Goal: Task Accomplishment & Management: Use online tool/utility

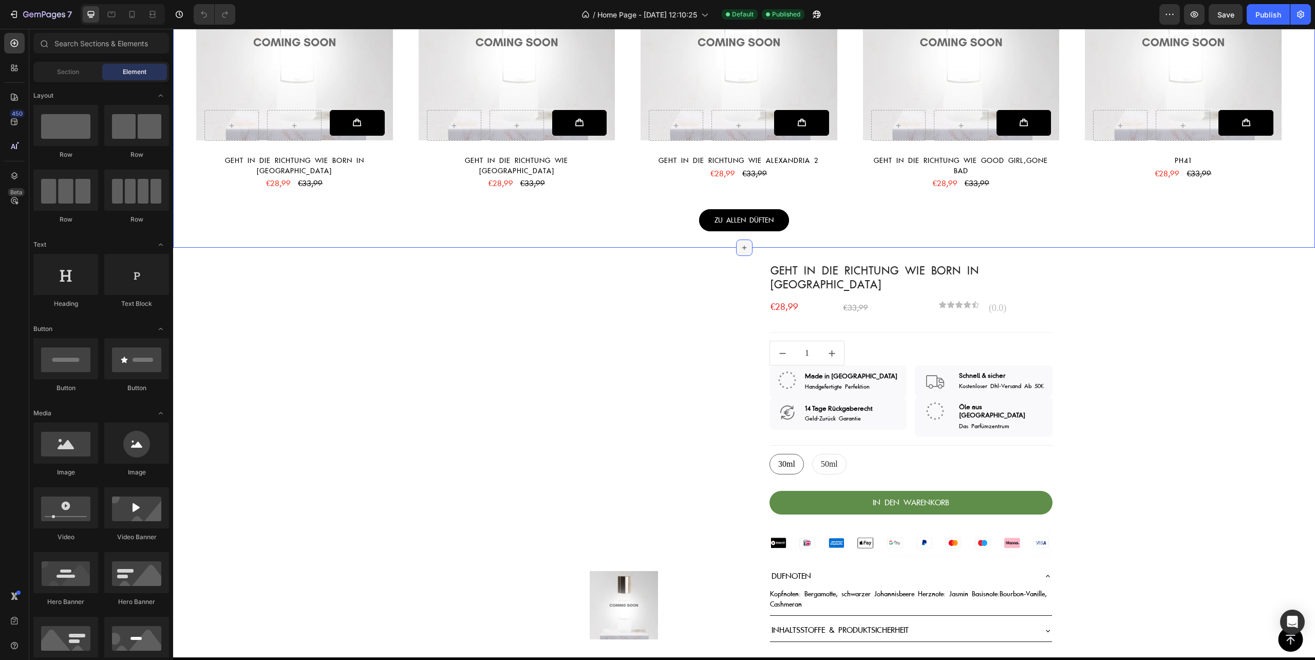
scroll to position [1164, 0]
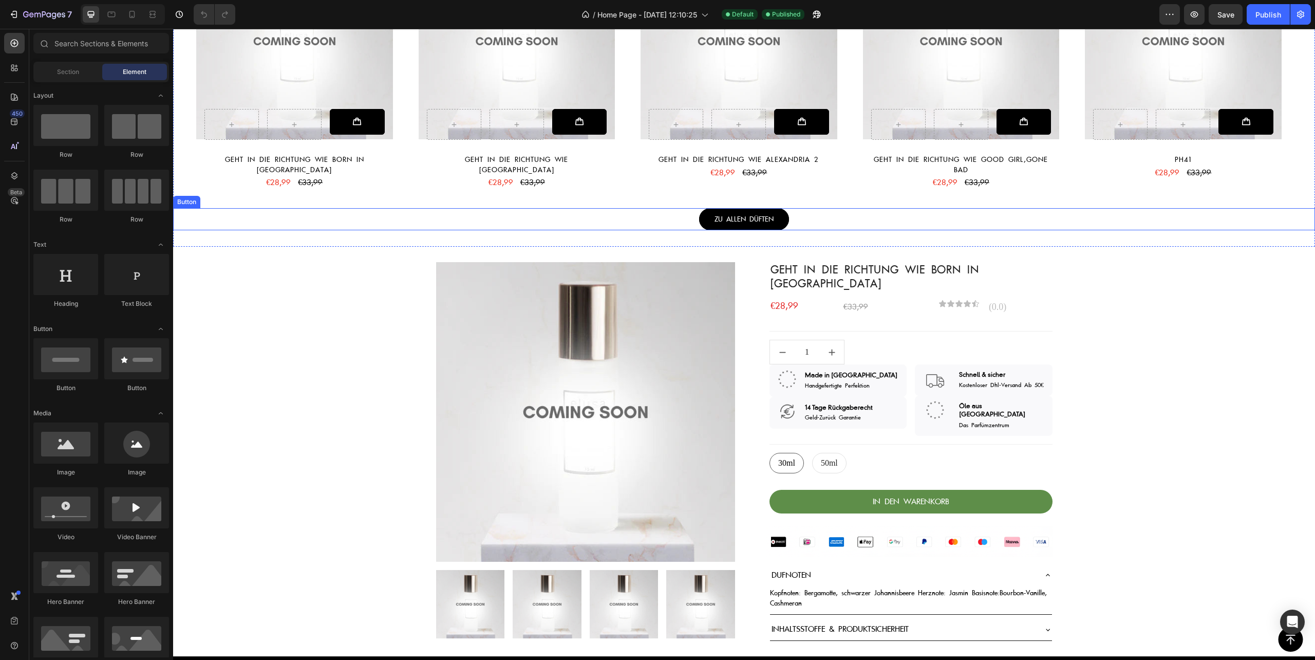
click at [783, 220] on div "ZU ALLEN DÜFTEN Button" at bounding box center [744, 219] width 1142 height 23
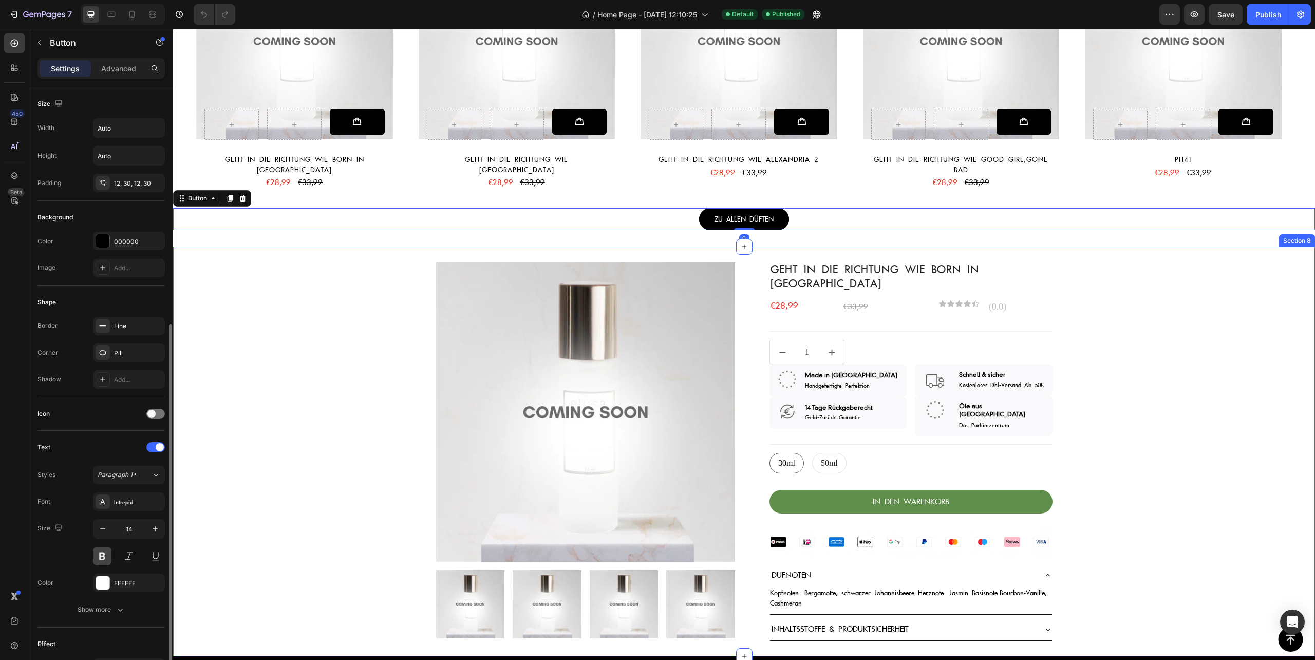
scroll to position [218, 0]
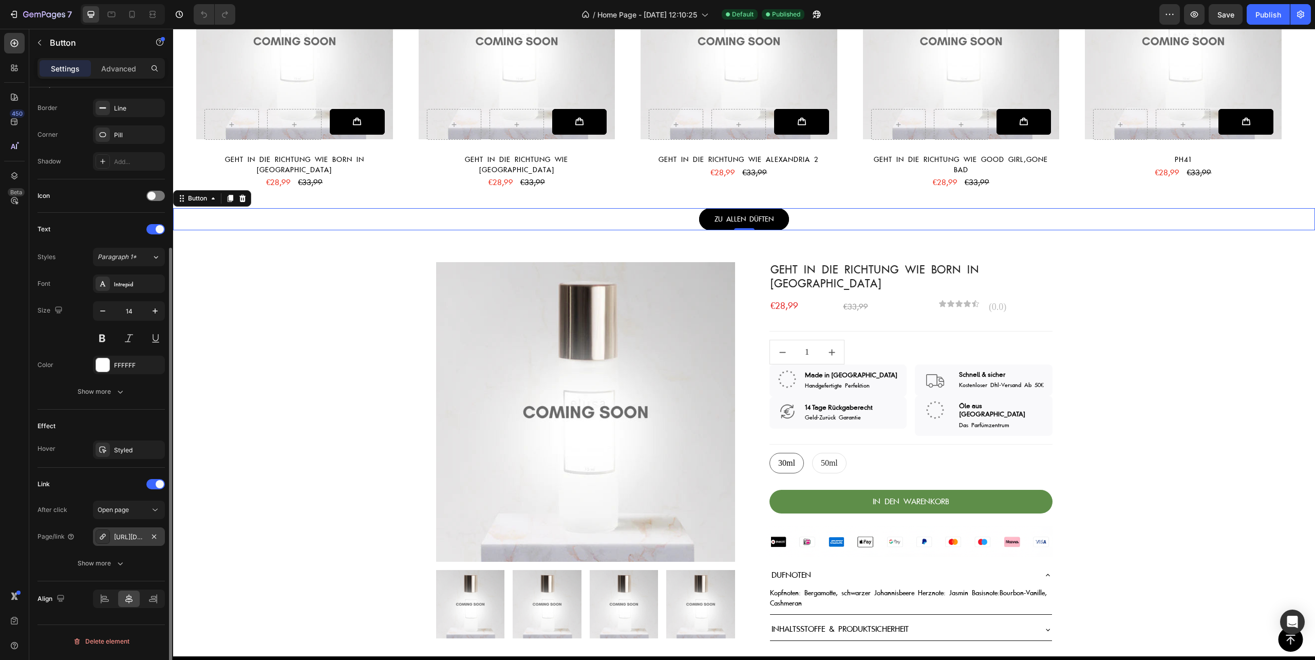
click at [125, 537] on div "[URL][DOMAIN_NAME]" at bounding box center [129, 536] width 30 height 9
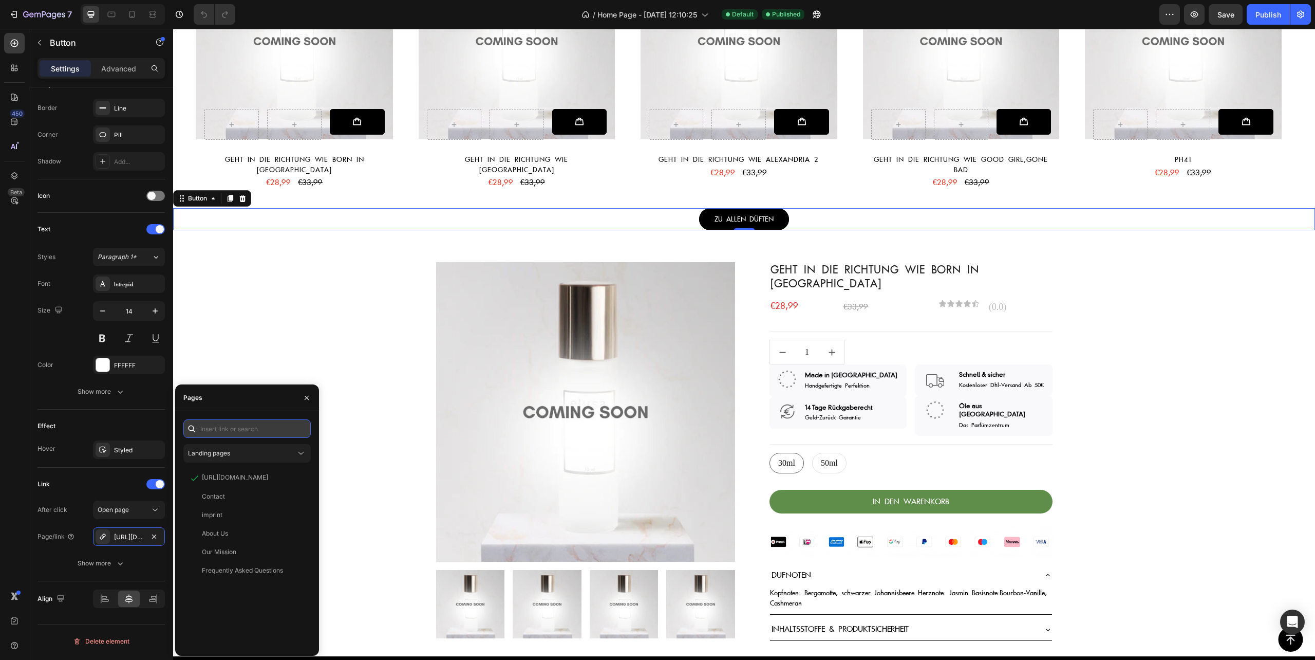
click at [262, 434] on input "text" at bounding box center [246, 428] width 127 height 18
click at [235, 432] on input "text" at bounding box center [246, 428] width 127 height 18
click at [225, 428] on input "text" at bounding box center [246, 428] width 127 height 18
paste input "[URL][DOMAIN_NAME]"
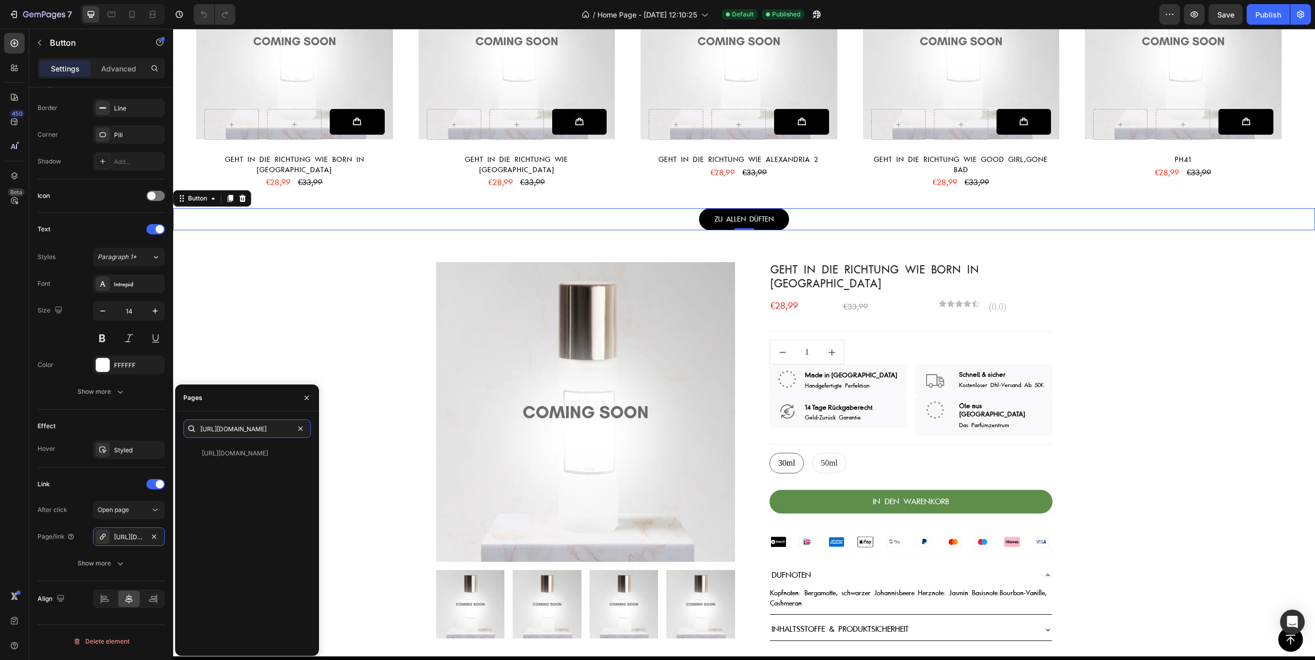
type input "[URL][DOMAIN_NAME]"
click at [245, 455] on div "[URL][DOMAIN_NAME]" at bounding box center [235, 453] width 66 height 9
click at [333, 332] on div "Product Images & Gallery Geht in die Richtung wie Born in [GEOGRAPHIC_DATA] (P)…" at bounding box center [744, 451] width 1142 height 379
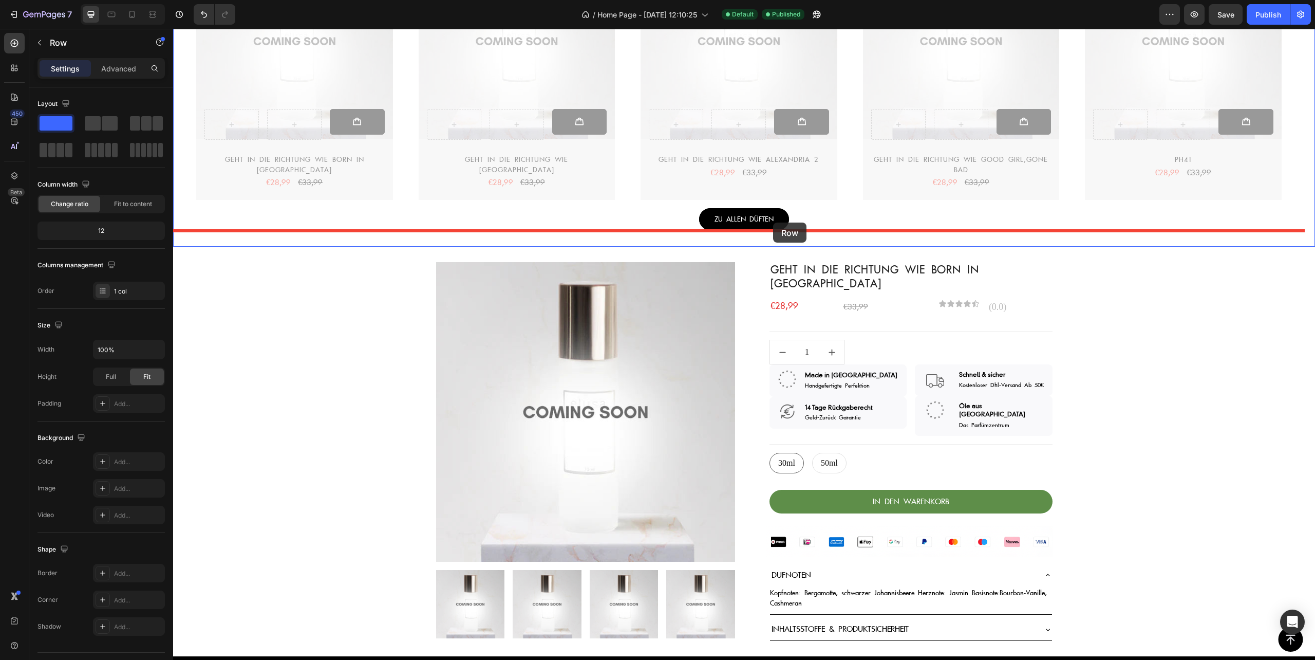
drag, startPoint x: 701, startPoint y: 199, endPoint x: 773, endPoint y: 222, distance: 76.0
click at [773, 222] on div "Header Button Sticky Auf uns setzen... Heading Auf uns setzen... Heading Image …" at bounding box center [744, 297] width 1142 height 2865
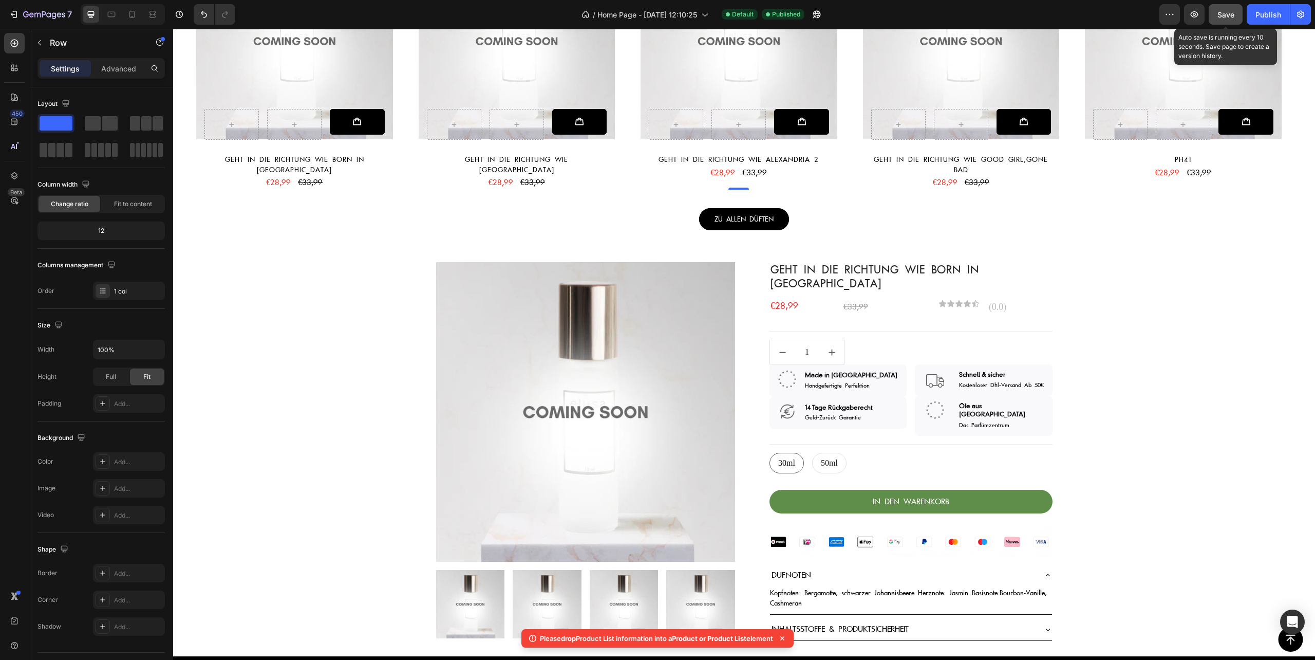
click at [1223, 17] on span "Save" at bounding box center [1226, 14] width 17 height 9
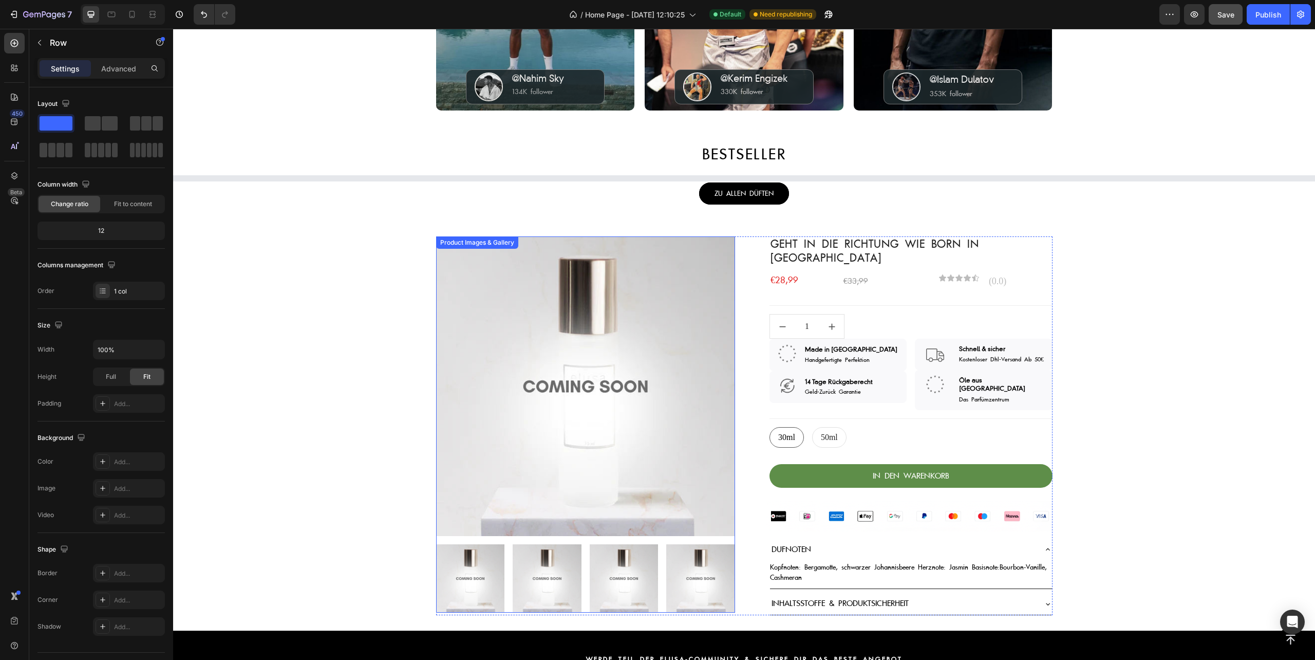
scroll to position [890, 0]
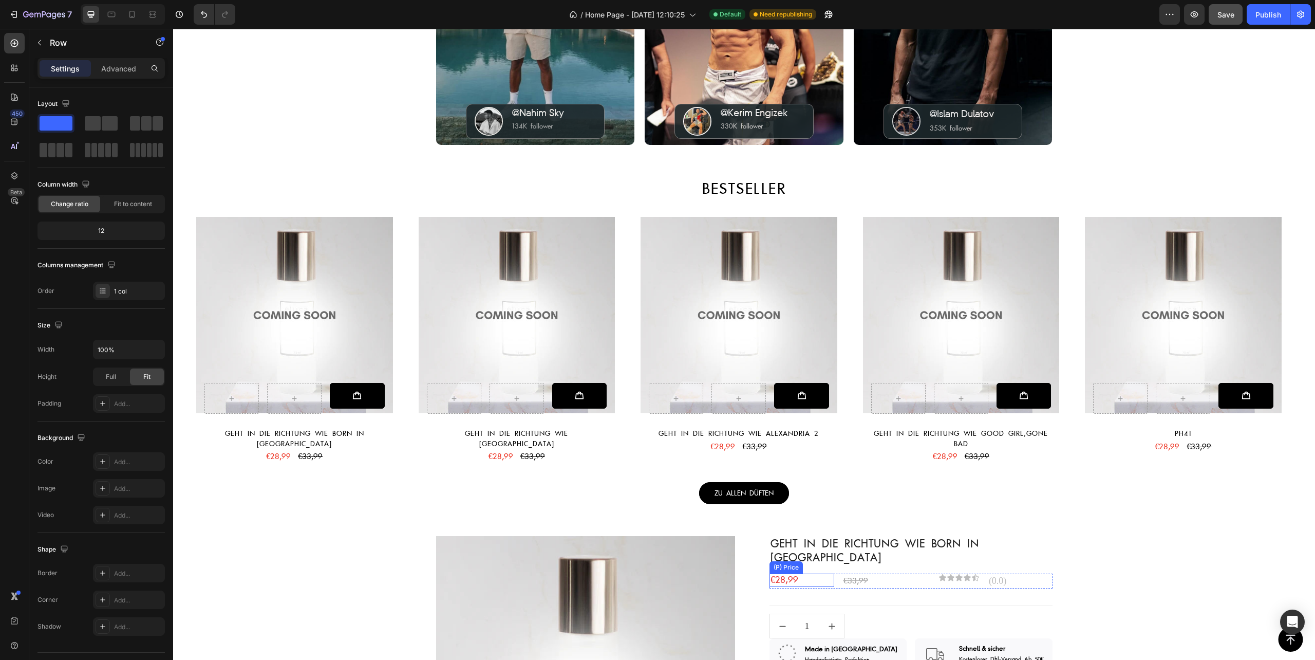
click at [803, 573] on div "€28,99" at bounding box center [802, 579] width 65 height 13
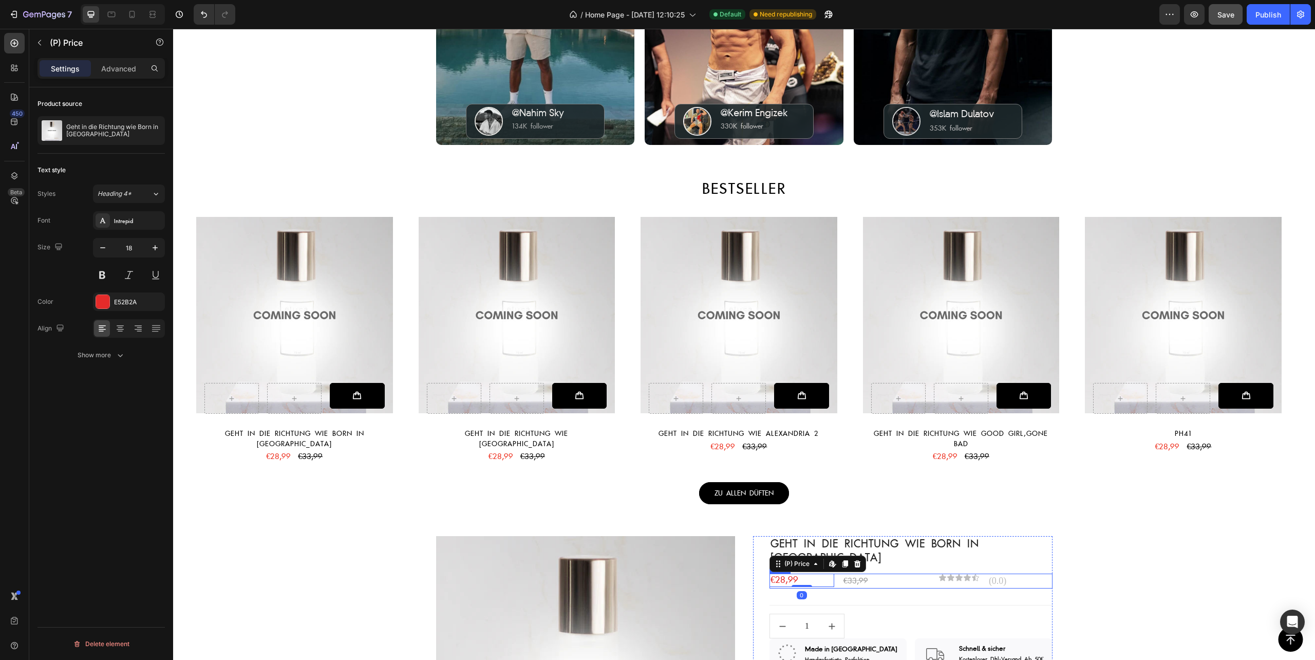
click at [834, 573] on div "€28,99 (P) Price Edit content in Shopify 0 (P) Price Edit content in Shopify 0 …" at bounding box center [911, 580] width 283 height 15
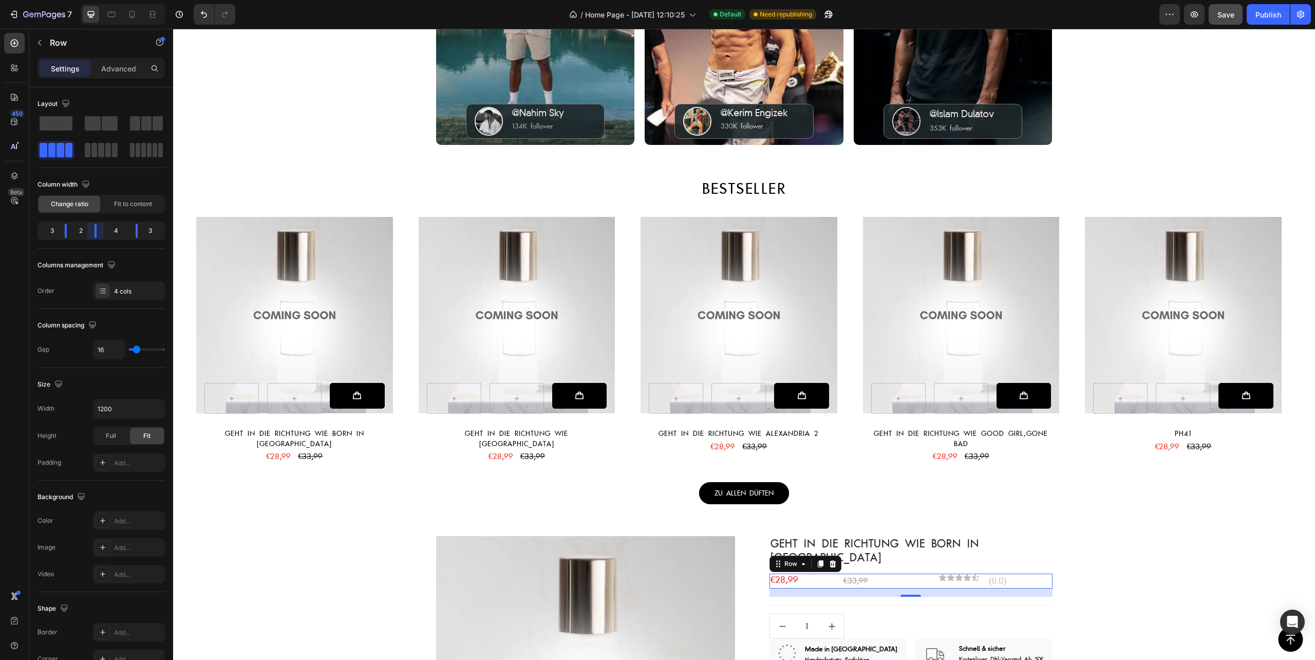
drag, startPoint x: 99, startPoint y: 231, endPoint x: 87, endPoint y: 231, distance: 12.3
click at [87, 0] on body "7 Version history / Home Page - [DATE] 12:10:25 Default Need republishing Previ…" at bounding box center [657, 0] width 1315 height 0
drag, startPoint x: 66, startPoint y: 229, endPoint x: 58, endPoint y: 229, distance: 8.7
click at [58, 0] on body "7 Version history / Home Page - [DATE] 12:10:25 Default Need republishing Previ…" at bounding box center [657, 0] width 1315 height 0
type input "0"
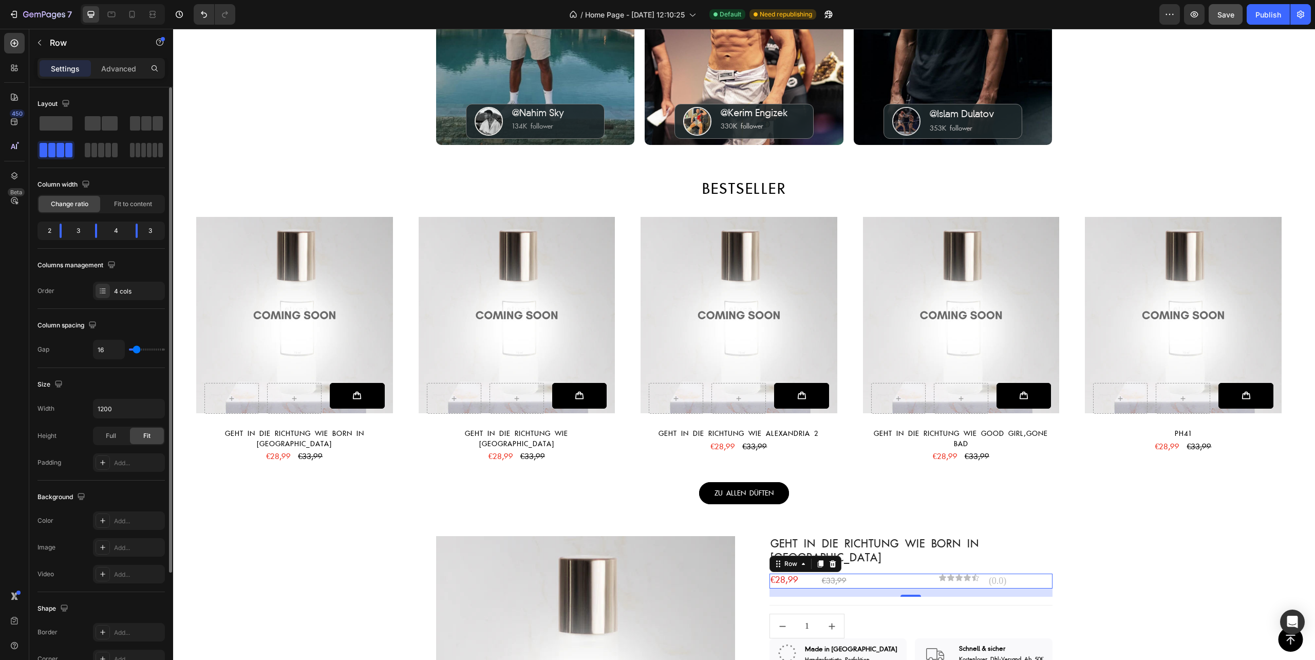
type input "0"
type input "20"
type input "29"
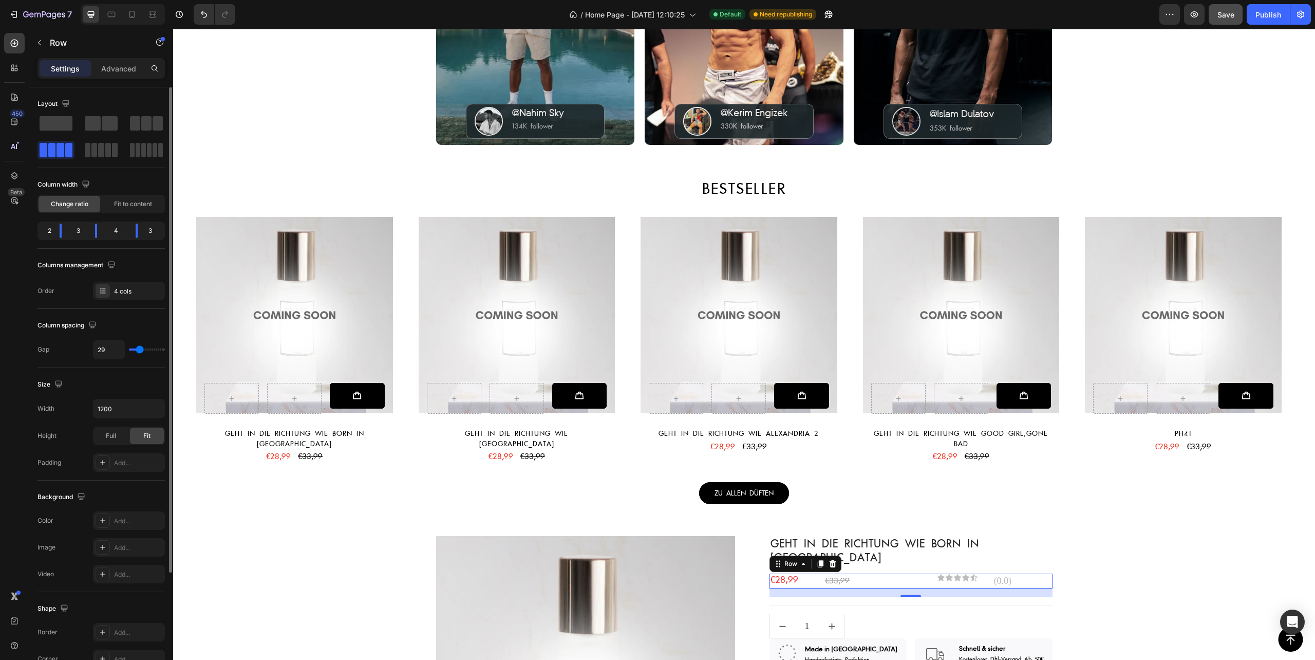
type input "5"
type input "20"
type input "23"
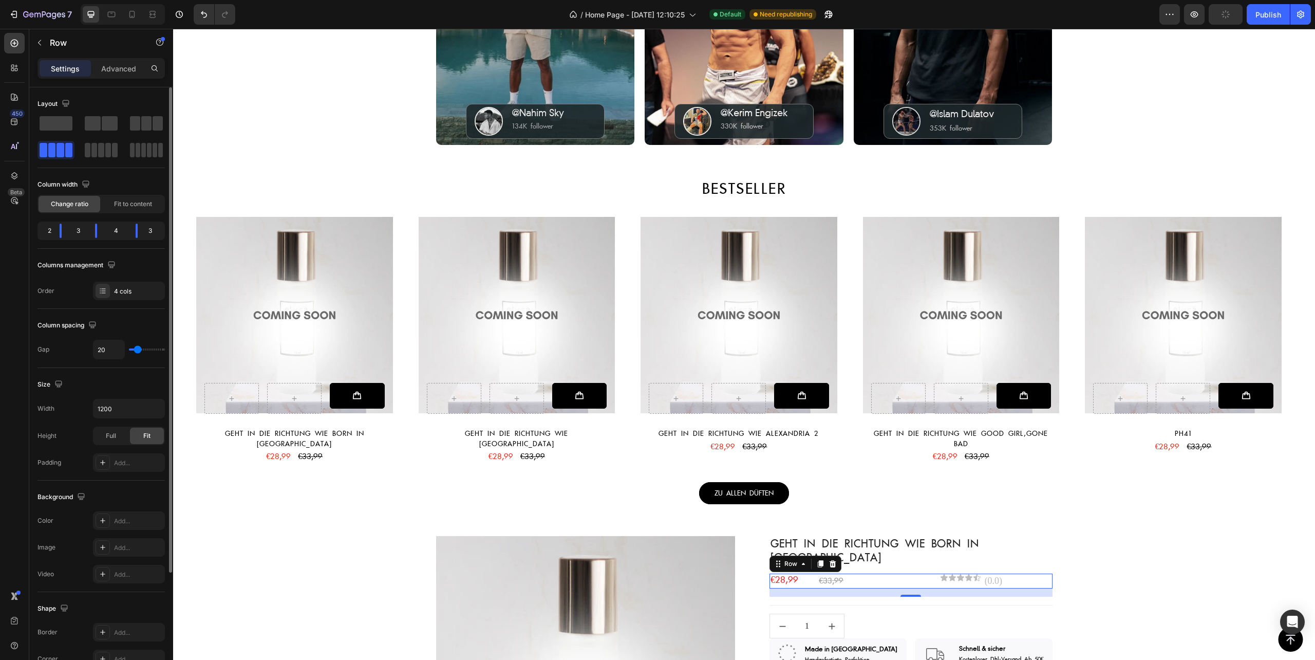
type input "23"
type input "17"
drag, startPoint x: 135, startPoint y: 350, endPoint x: 612, endPoint y: 537, distance: 512.4
type input "17"
click at [137, 349] on input "range" at bounding box center [147, 349] width 36 height 2
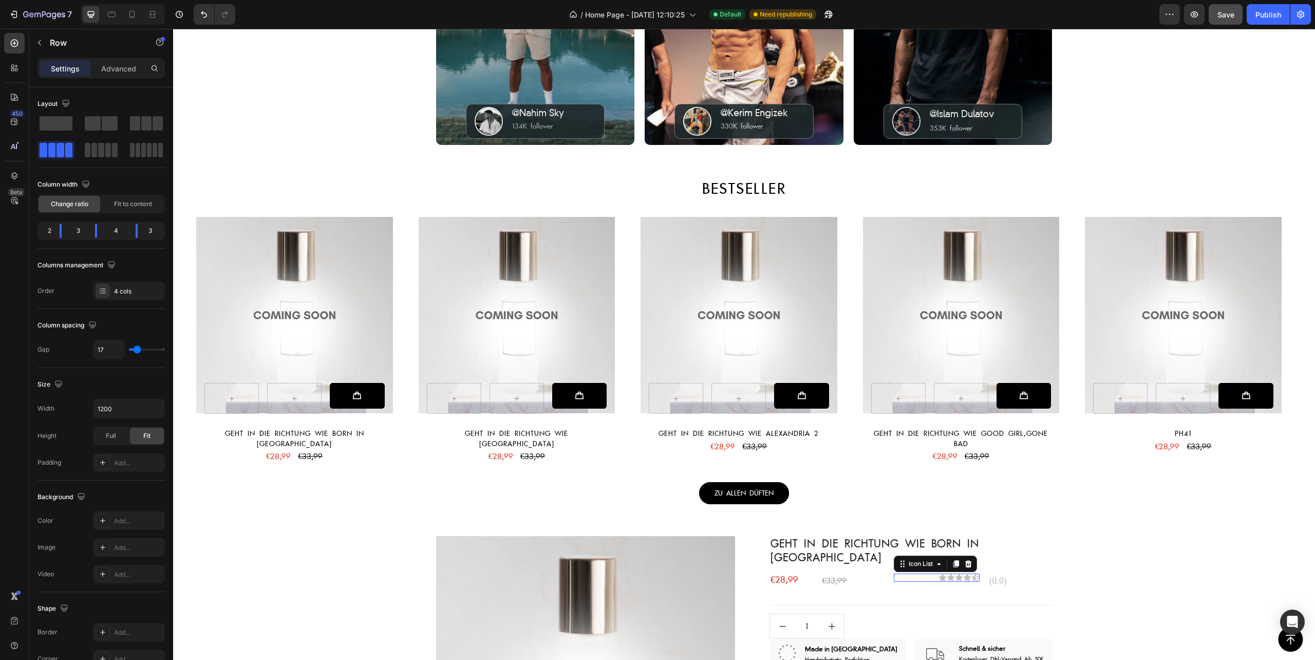
click at [927, 573] on div "Icon Icon Icon Icon Icon Icon List 0" at bounding box center [937, 577] width 86 height 8
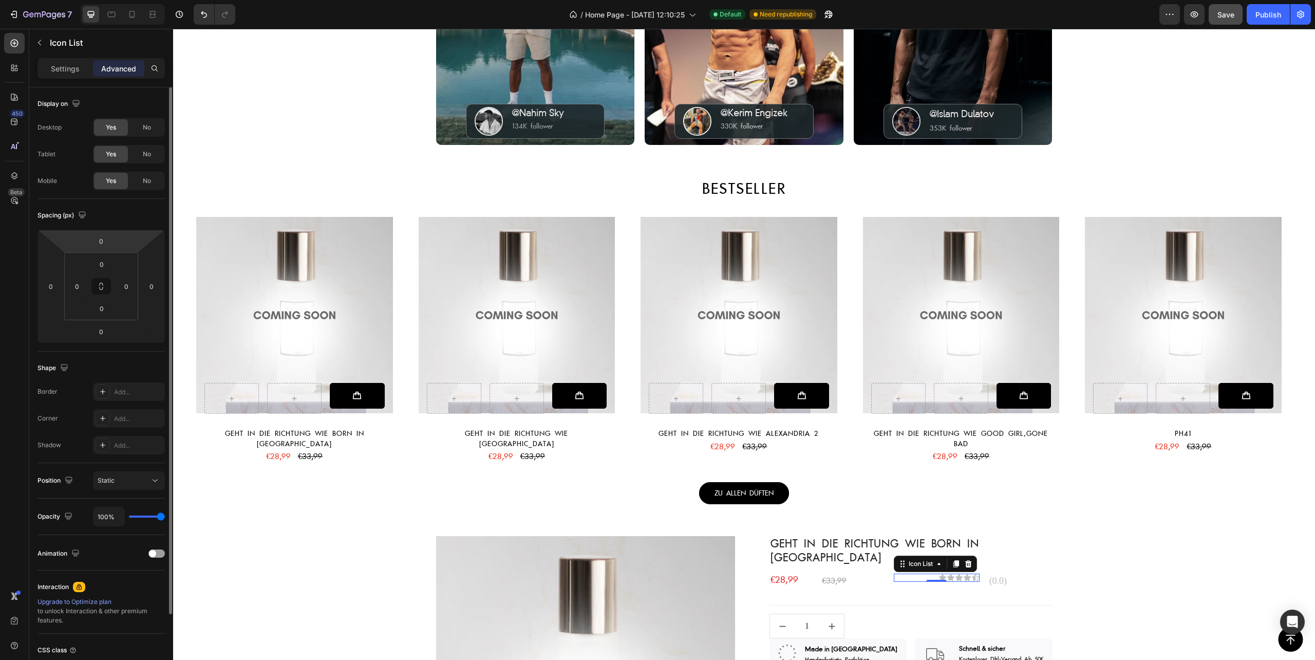
scroll to position [85, 0]
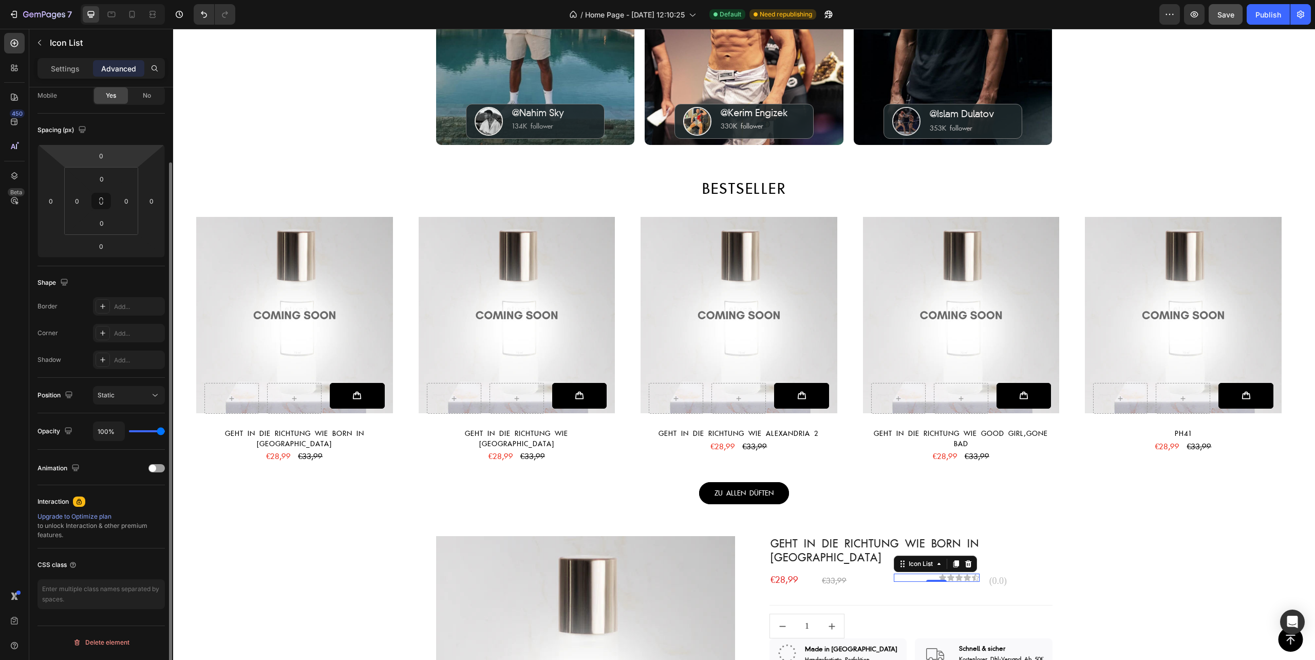
click at [56, 69] on p "Settings" at bounding box center [65, 68] width 29 height 11
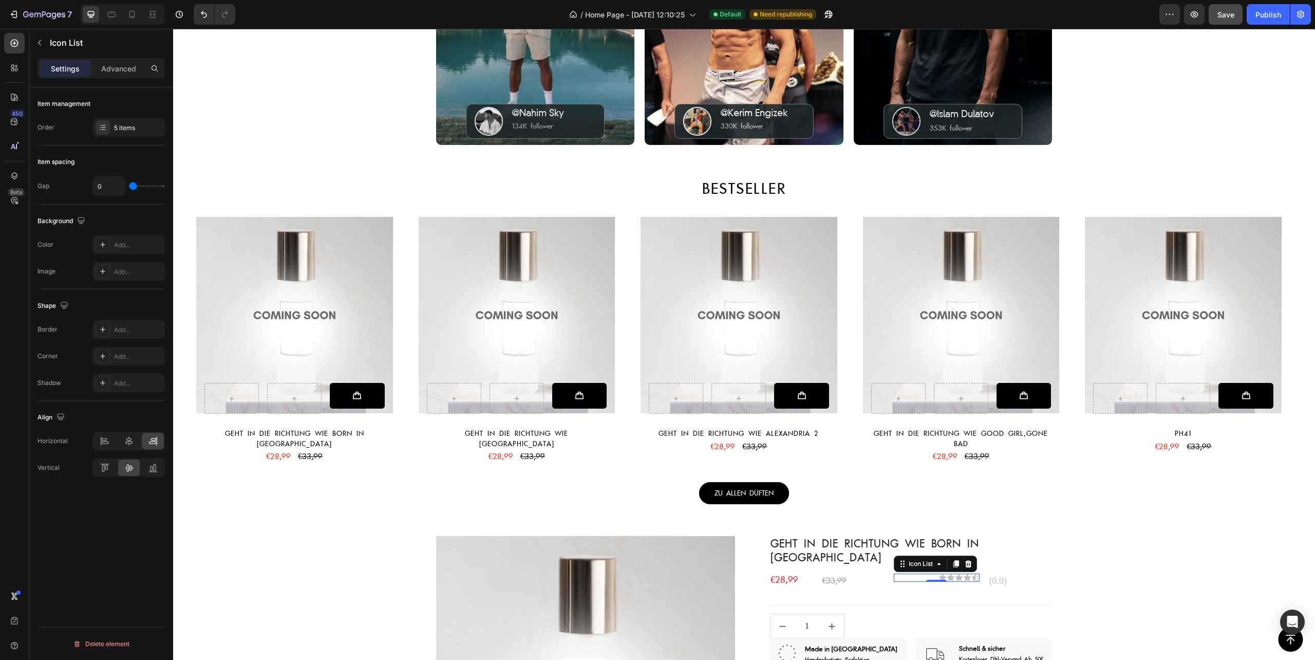
scroll to position [0, 0]
click at [124, 440] on icon at bounding box center [129, 441] width 10 height 10
click at [124, 473] on icon at bounding box center [129, 467] width 10 height 10
click at [992, 574] on p "(0.0)" at bounding box center [1021, 580] width 62 height 13
click at [974, 573] on div "Icon Icon Icon Icon Icon" at bounding box center [937, 577] width 86 height 8
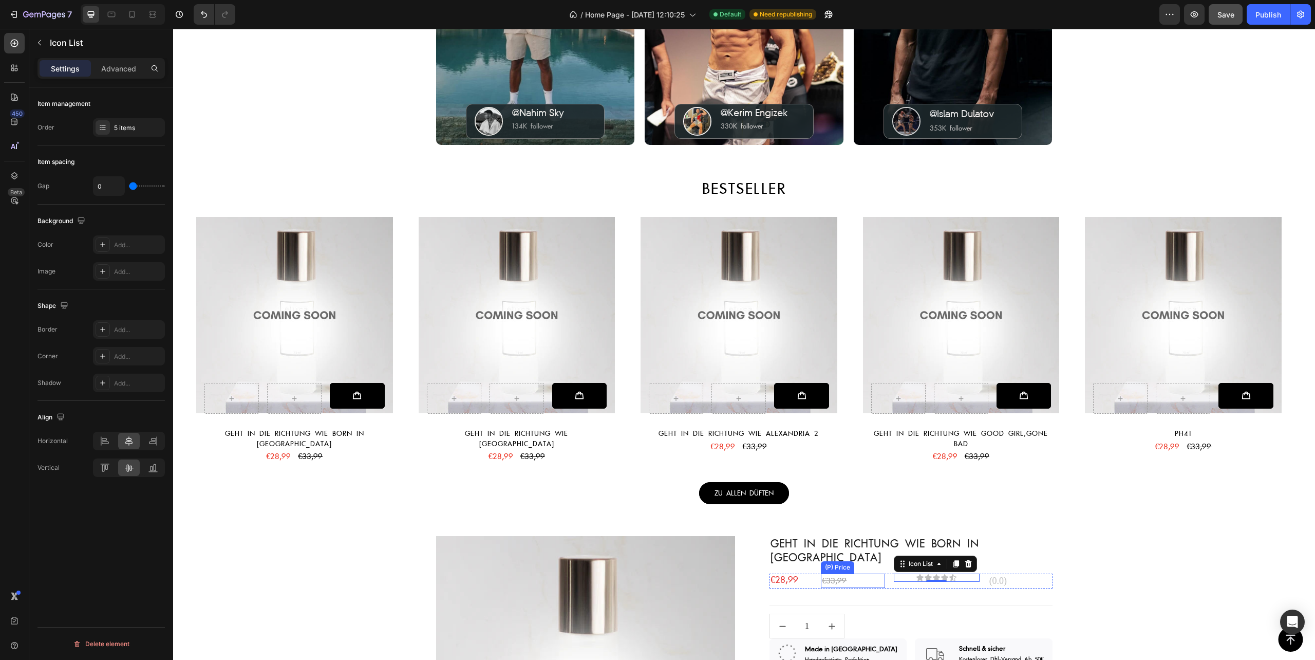
click at [874, 573] on div "€33,99" at bounding box center [853, 580] width 64 height 14
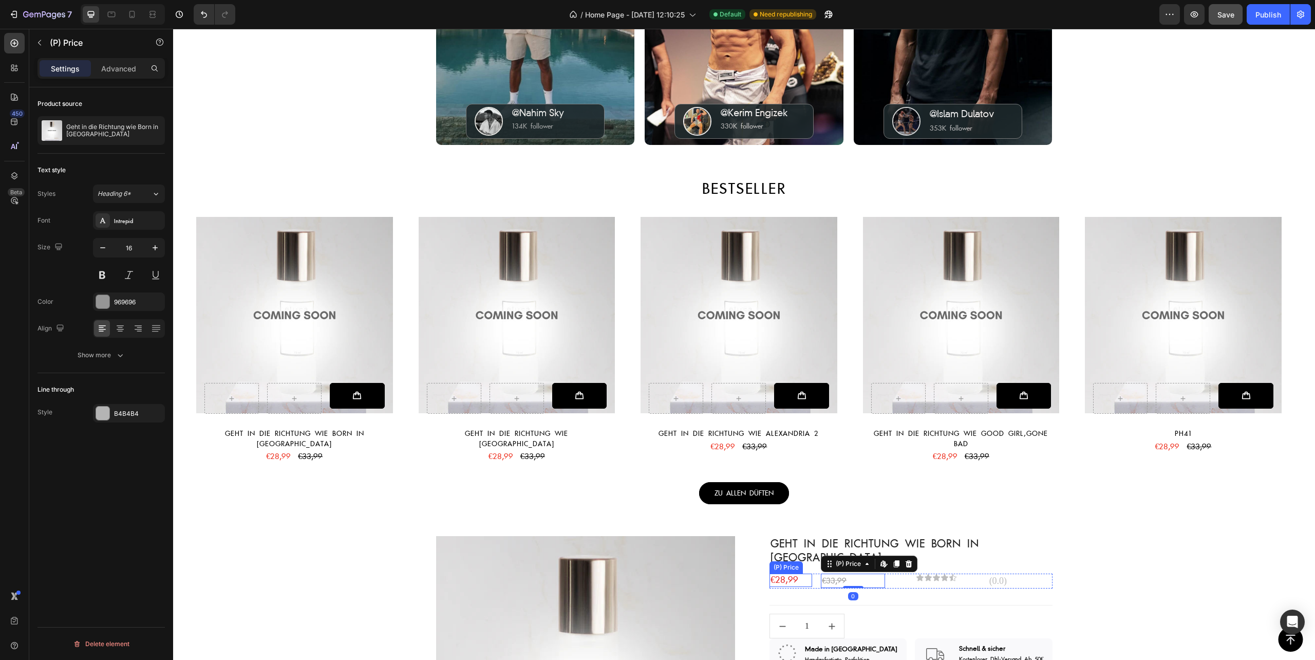
click at [796, 573] on div "€28,99" at bounding box center [791, 579] width 43 height 13
click at [813, 573] on div "€28,99 (P) Price Edit content in Shopify 0 (P) Price Edit content in Shopify 0 …" at bounding box center [911, 580] width 283 height 15
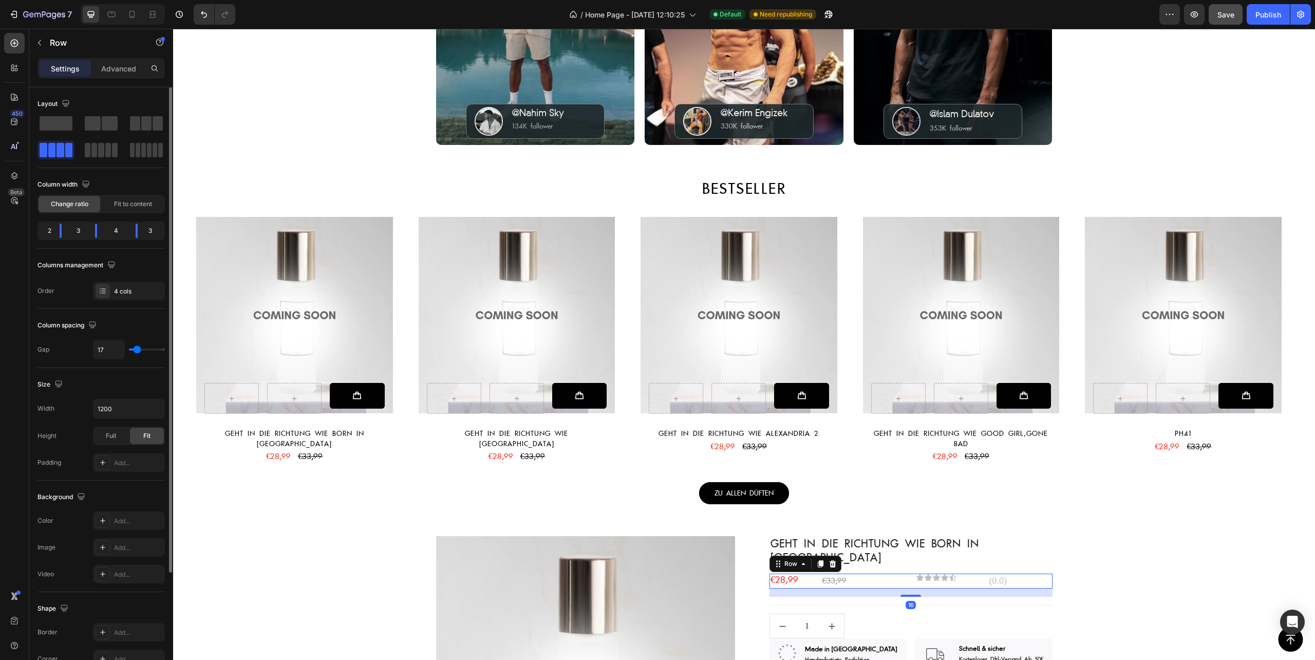
scroll to position [144, 0]
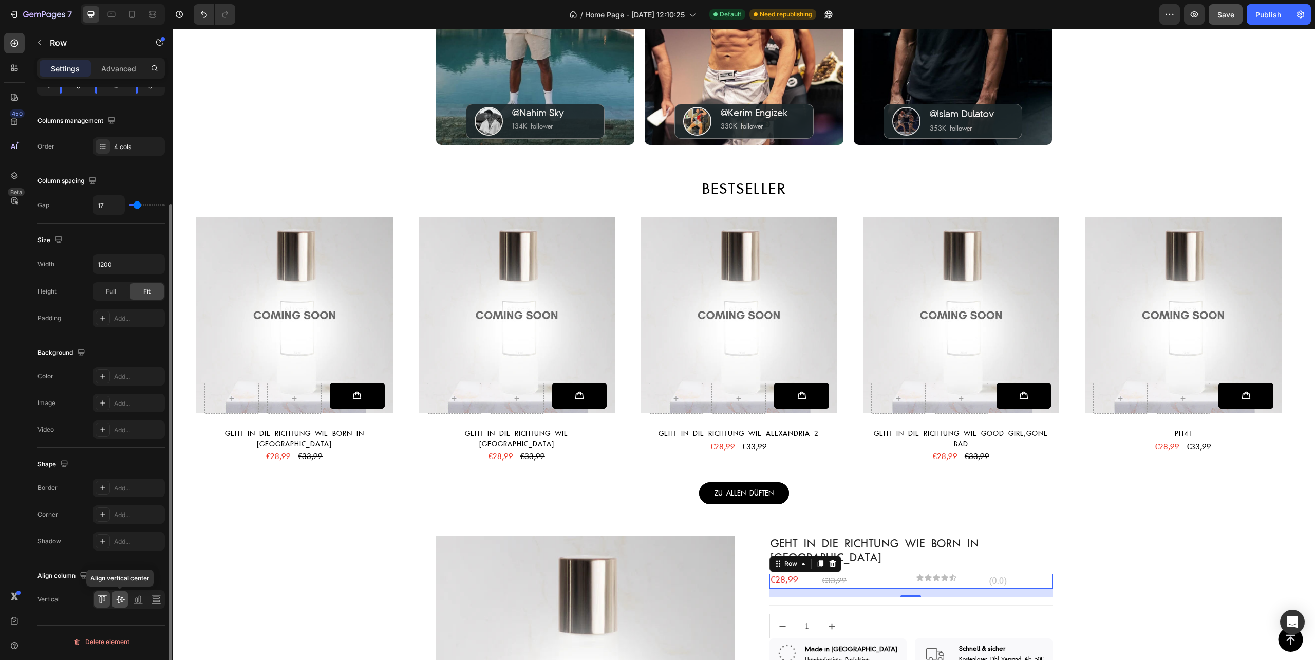
click at [121, 599] on icon at bounding box center [120, 599] width 8 height 7
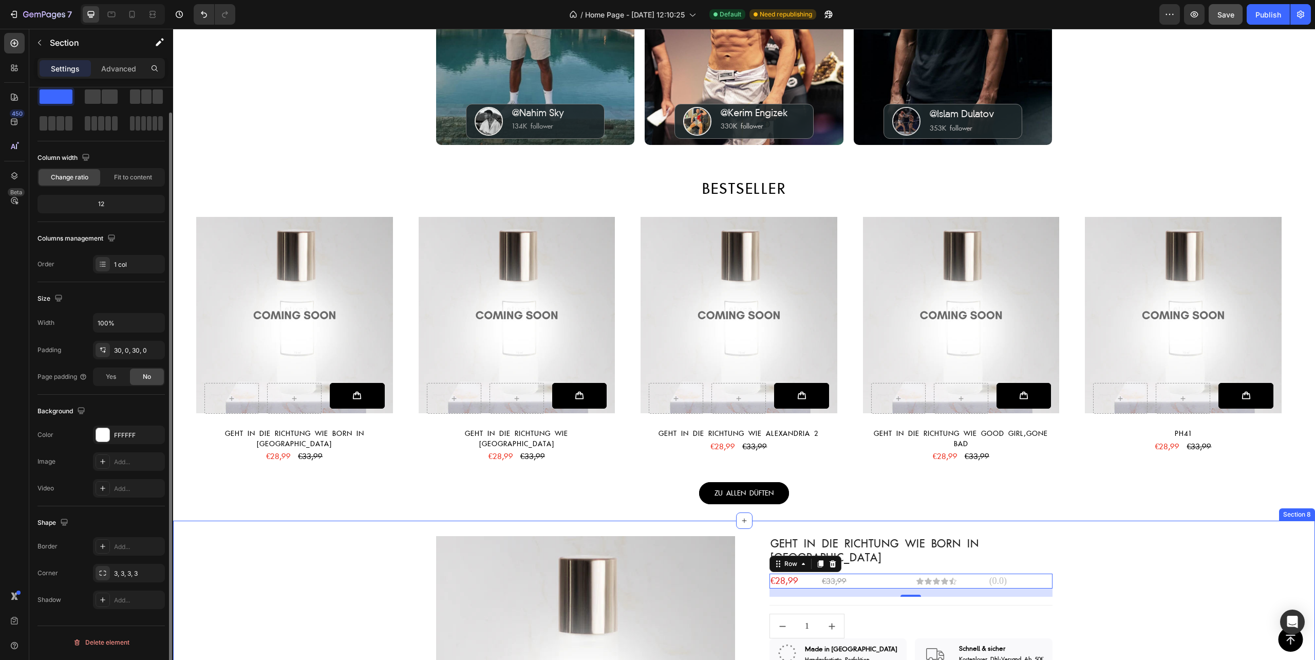
scroll to position [0, 0]
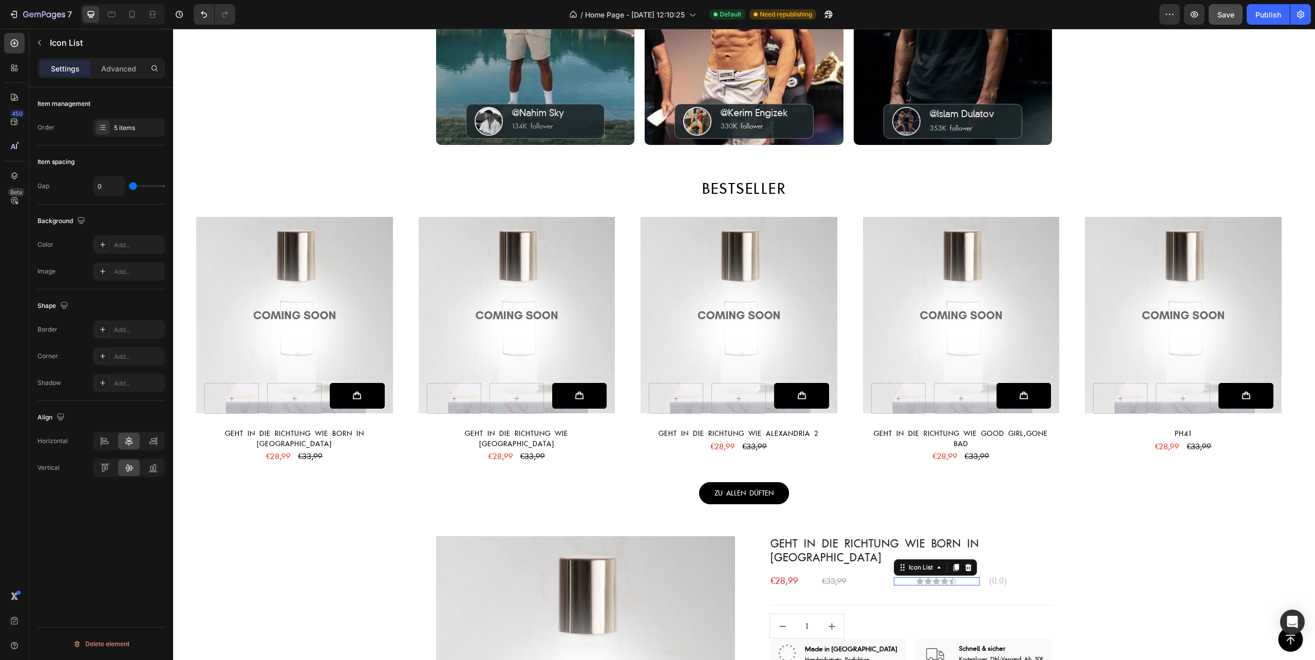
click at [964, 577] on div "Icon Icon Icon Icon Icon" at bounding box center [937, 581] width 86 height 8
click at [155, 444] on icon at bounding box center [152, 442] width 7 height 3
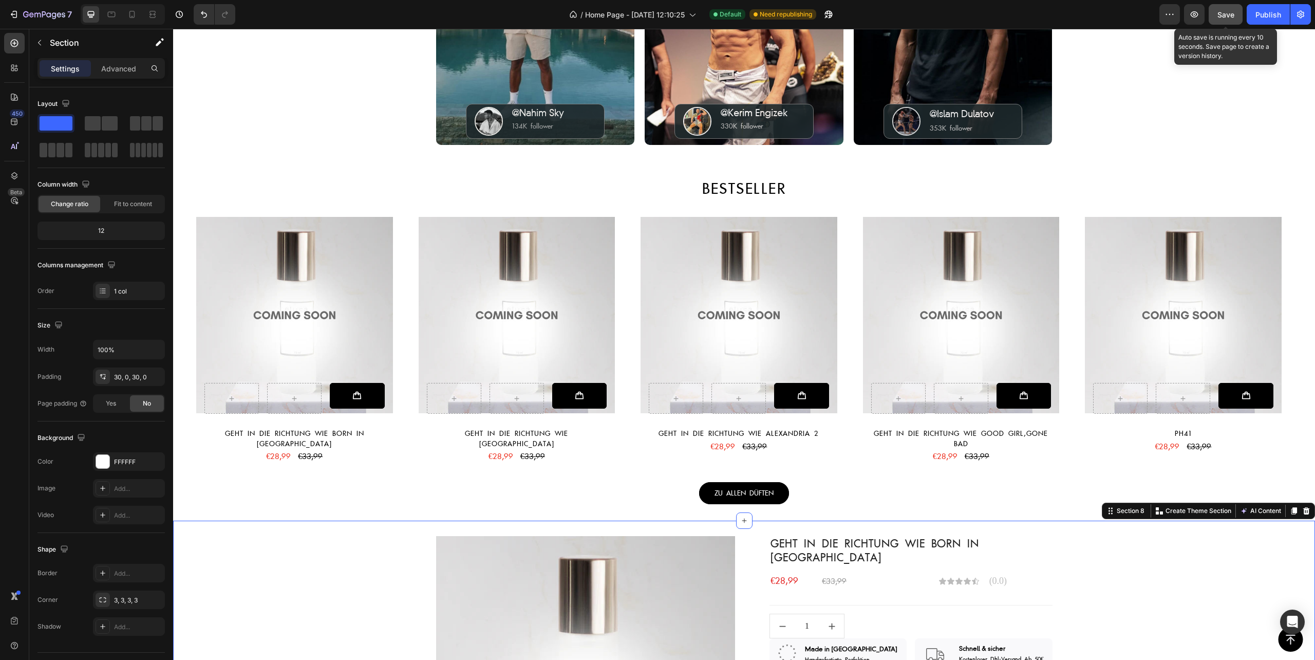
click at [1223, 17] on span "Save" at bounding box center [1226, 14] width 17 height 9
click at [1266, 16] on div "Publish" at bounding box center [1269, 14] width 26 height 11
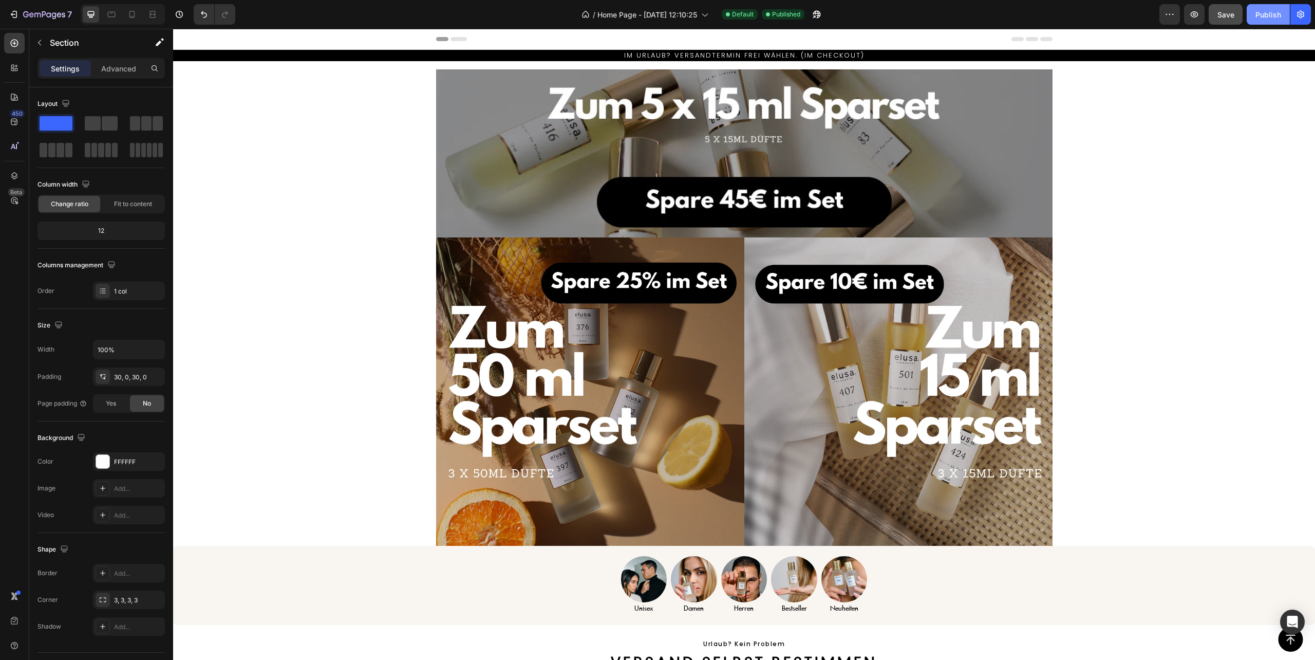
click at [1267, 17] on div "Publish" at bounding box center [1269, 14] width 26 height 11
